Goal: Task Accomplishment & Management: Manage account settings

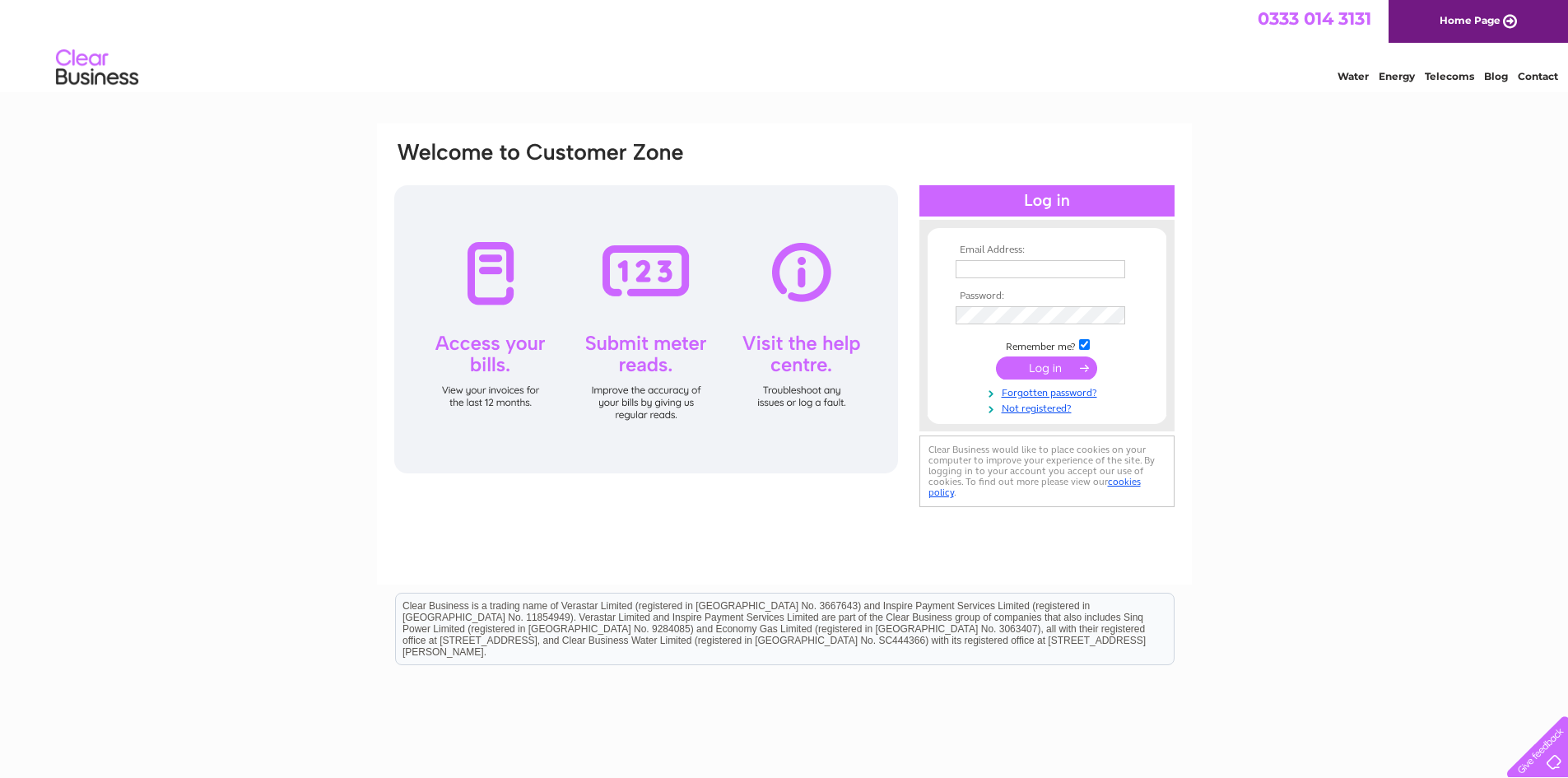
type input "[PERSON_NAME][EMAIL_ADDRESS][DOMAIN_NAME]"
click at [1038, 372] on input "submit" at bounding box center [1045, 367] width 101 height 23
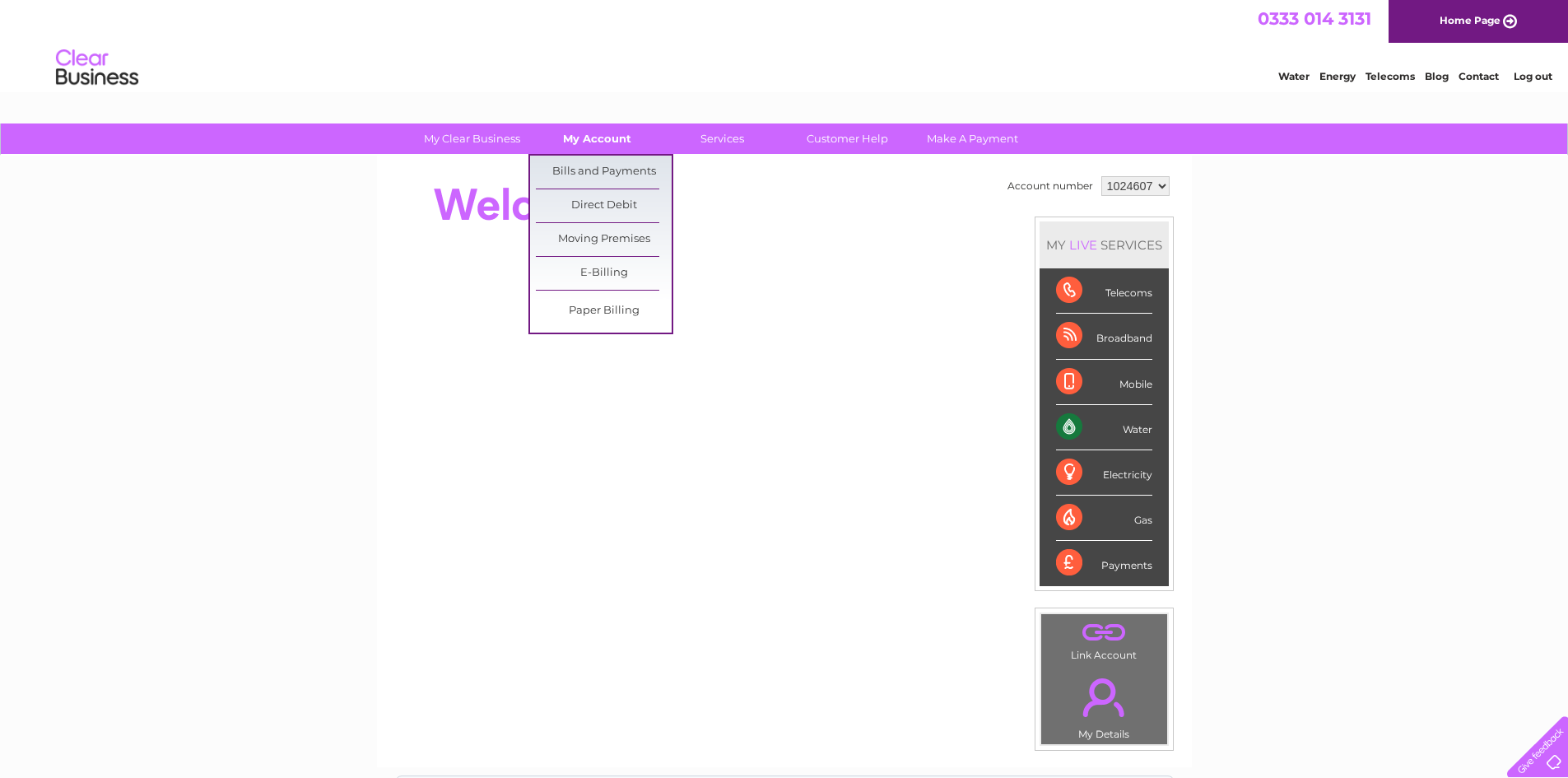
click at [622, 141] on link "My Account" at bounding box center [597, 138] width 136 height 31
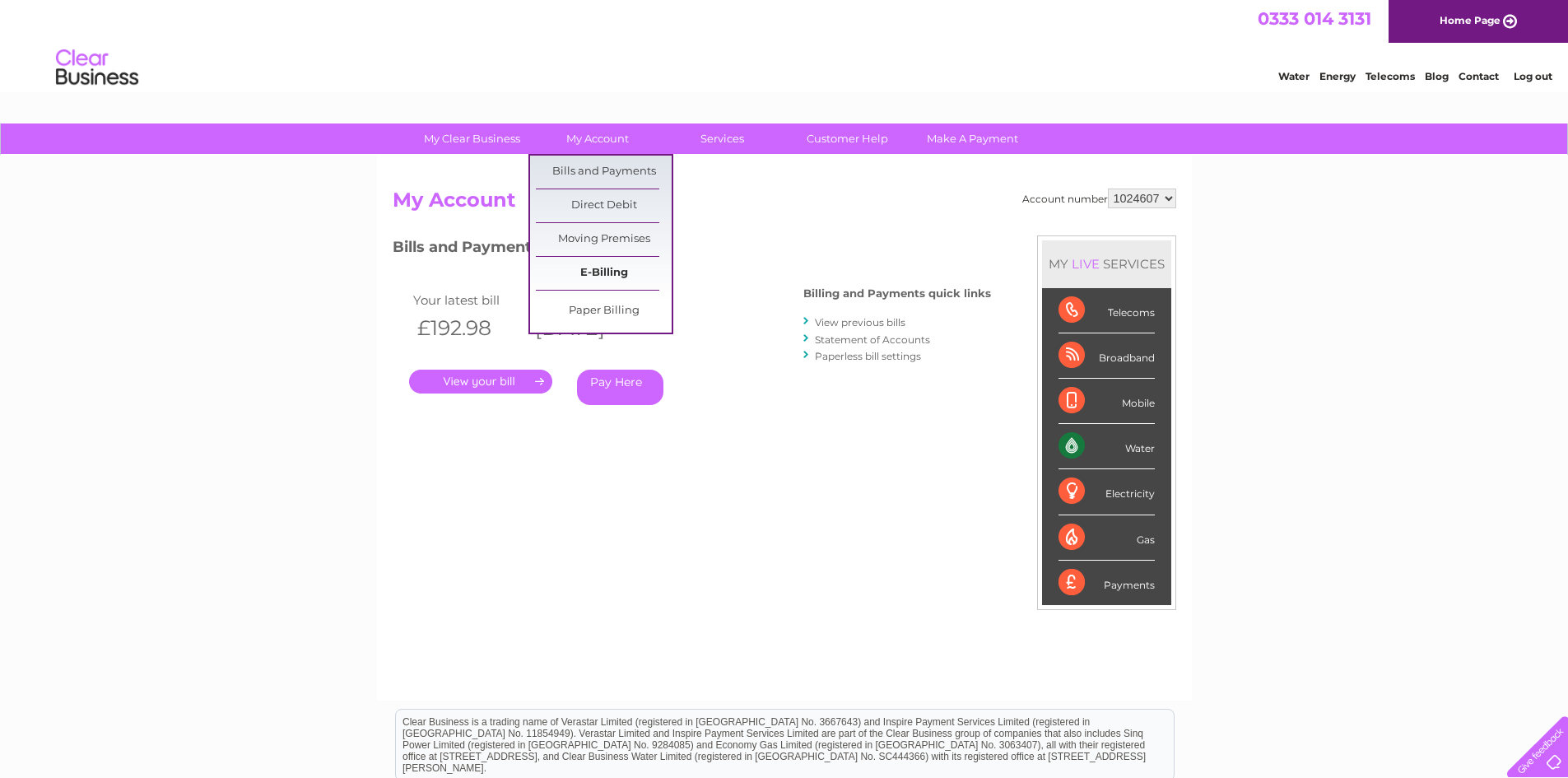
click at [592, 266] on link "E-Billing" at bounding box center [603, 274] width 136 height 33
click at [599, 175] on link "Bills and Payments" at bounding box center [603, 172] width 136 height 33
click at [592, 275] on link "E-Billing" at bounding box center [603, 274] width 136 height 33
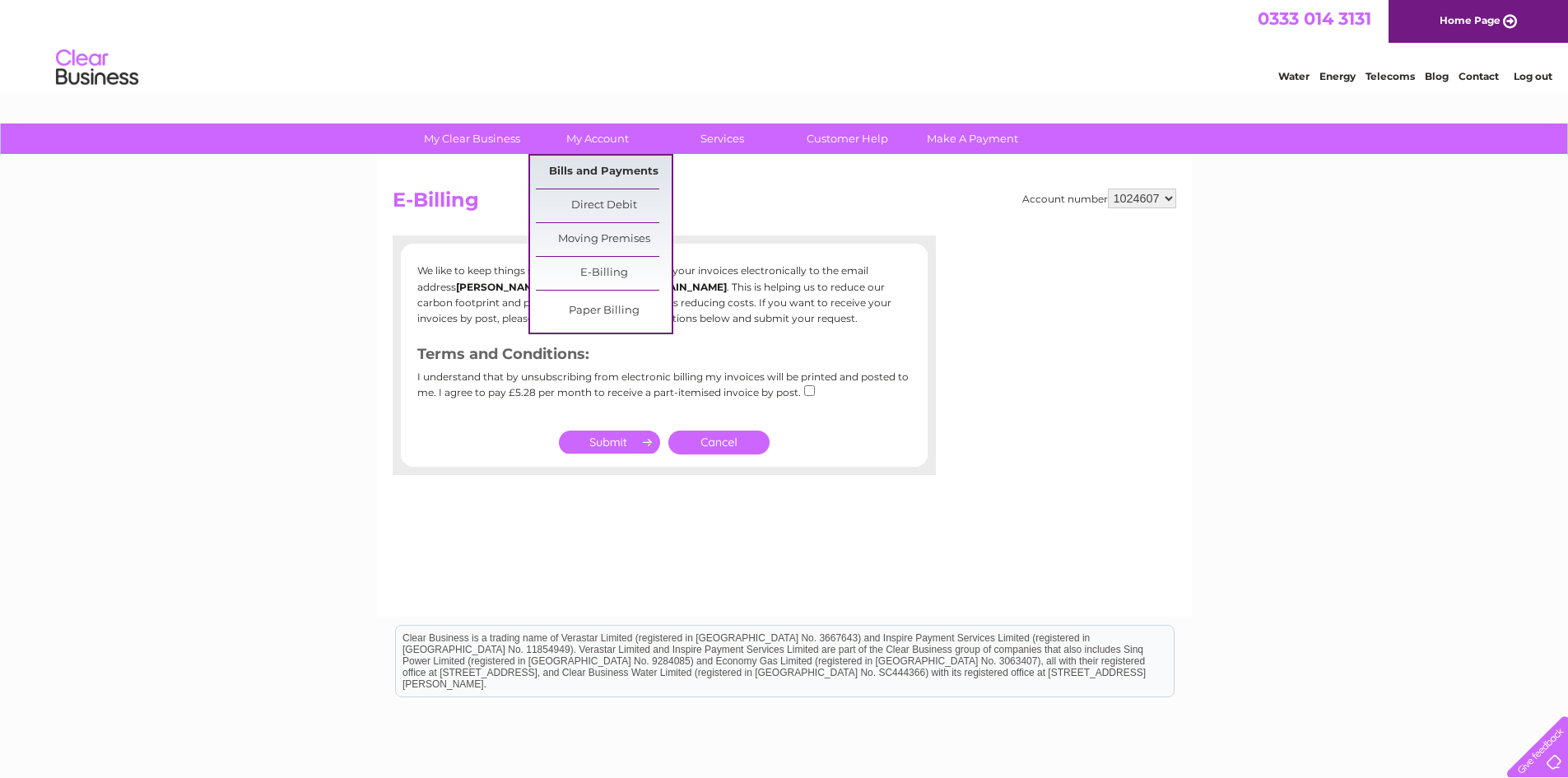
click at [633, 176] on link "Bills and Payments" at bounding box center [603, 172] width 136 height 33
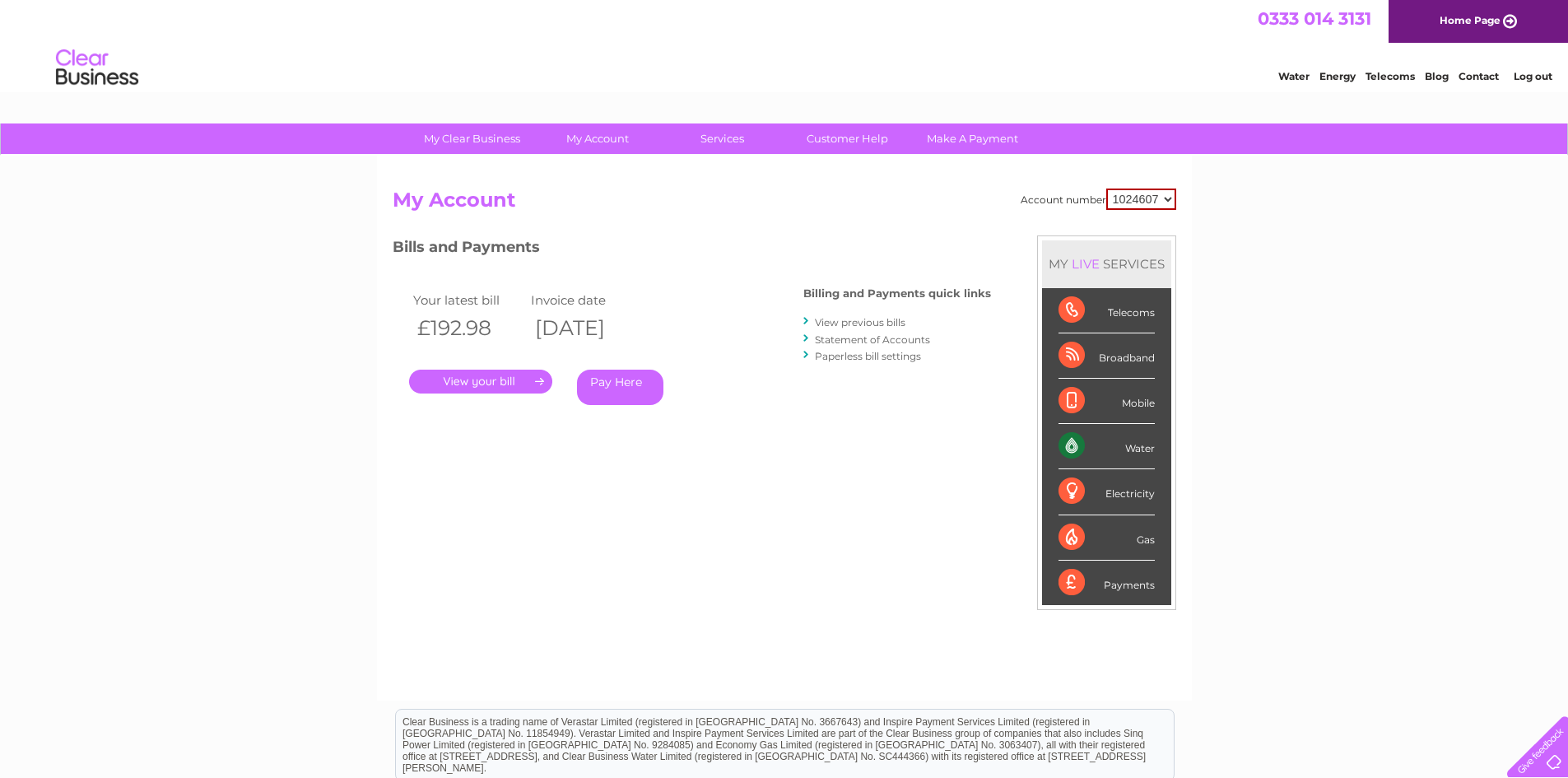
click at [1542, 68] on li "Log out" at bounding box center [1533, 76] width 49 height 20
click at [1536, 74] on link "Log out" at bounding box center [1533, 76] width 39 height 12
